Goal: Task Accomplishment & Management: Use online tool/utility

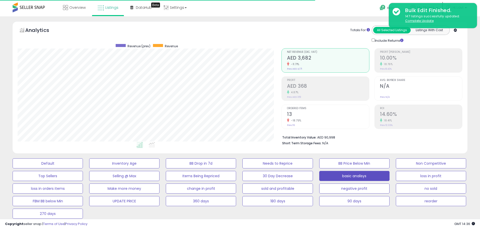
drag, startPoint x: 365, startPoint y: 177, endPoint x: 456, endPoint y: 111, distance: 112.2
click at [365, 177] on button "basic analisys" at bounding box center [354, 176] width 70 height 10
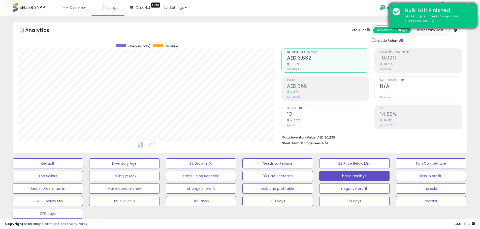
click at [416, 20] on u "Complete Update" at bounding box center [419, 21] width 28 height 4
click at [423, 21] on u "Complete Update" at bounding box center [419, 21] width 28 height 4
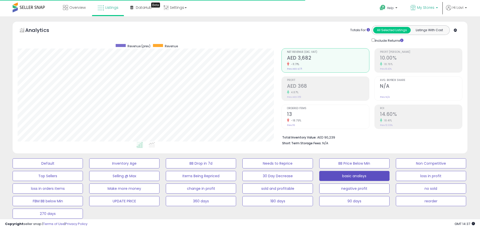
scroll to position [103, 264]
click at [426, 8] on span "My Stores" at bounding box center [425, 7] width 17 height 5
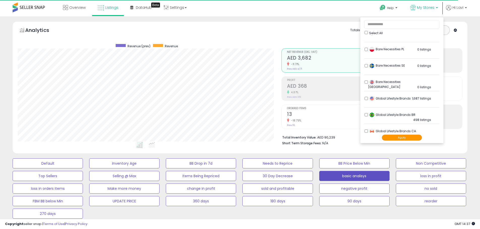
scroll to position [101, 0]
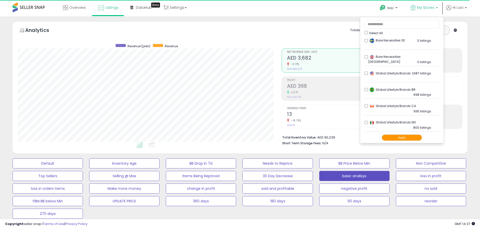
click at [368, 73] on div "Global Lifestyle Brands 1,687 listings" at bounding box center [399, 75] width 63 height 8
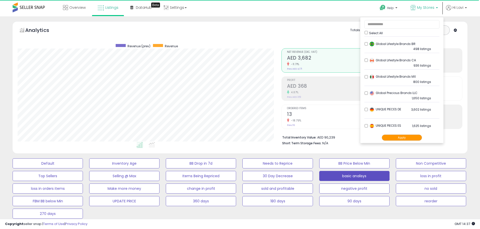
scroll to position [151, 0]
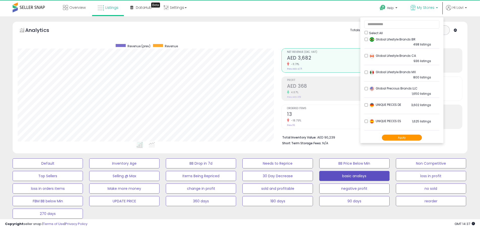
click at [367, 123] on li "UNIQUE PIECES ES 1,625 listings" at bounding box center [401, 123] width 75 height 16
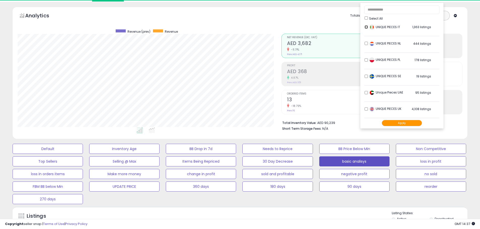
scroll to position [25, 0]
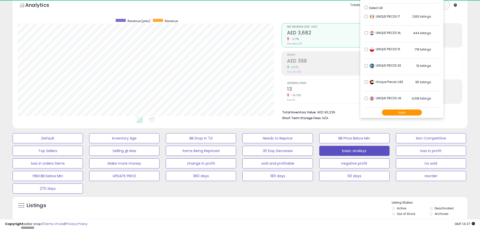
click at [403, 115] on button "Apply" at bounding box center [401, 113] width 40 height 6
